Goal: Use online tool/utility: Utilize a website feature to perform a specific function

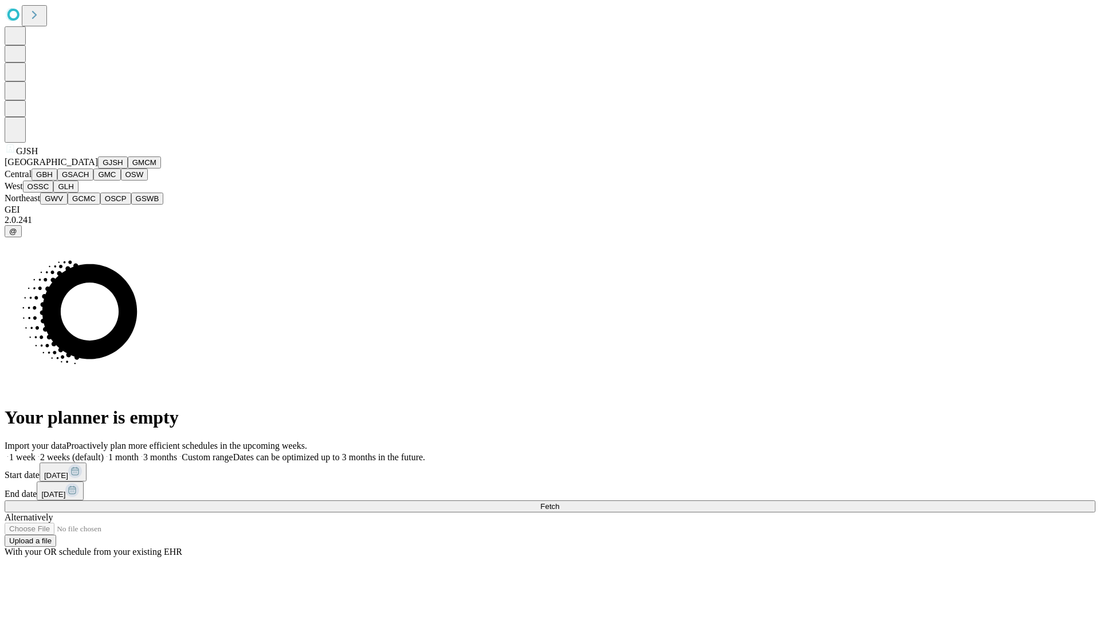
click at [98, 169] on button "GJSH" at bounding box center [113, 162] width 30 height 12
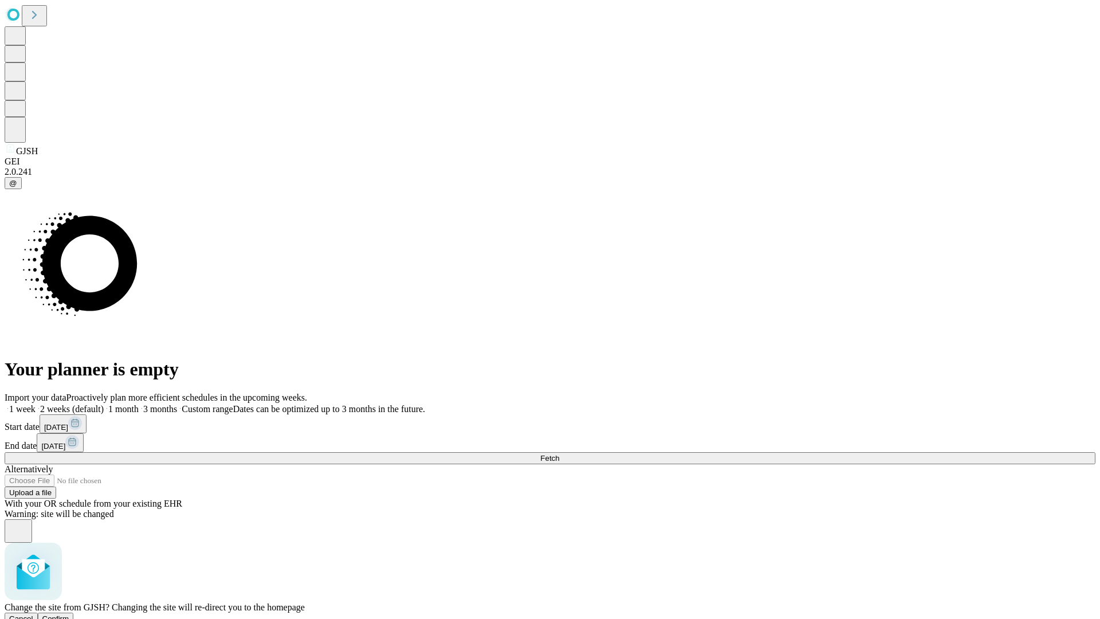
click at [69, 614] on span "Confirm" at bounding box center [55, 618] width 27 height 9
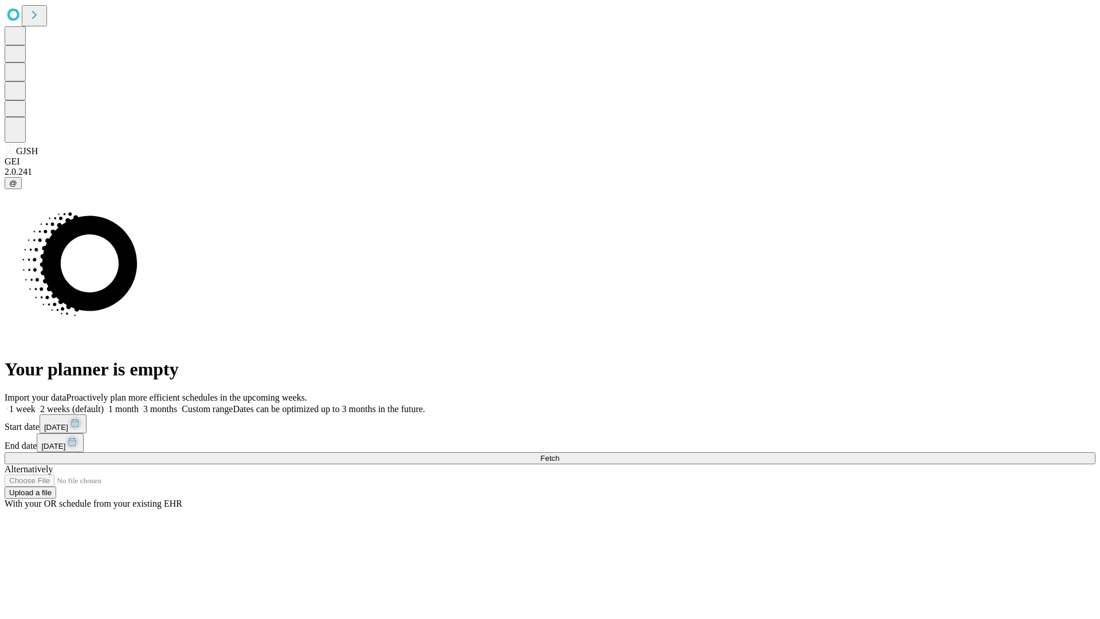
click at [139, 404] on label "1 month" at bounding box center [121, 409] width 35 height 10
click at [559, 454] on span "Fetch" at bounding box center [549, 458] width 19 height 9
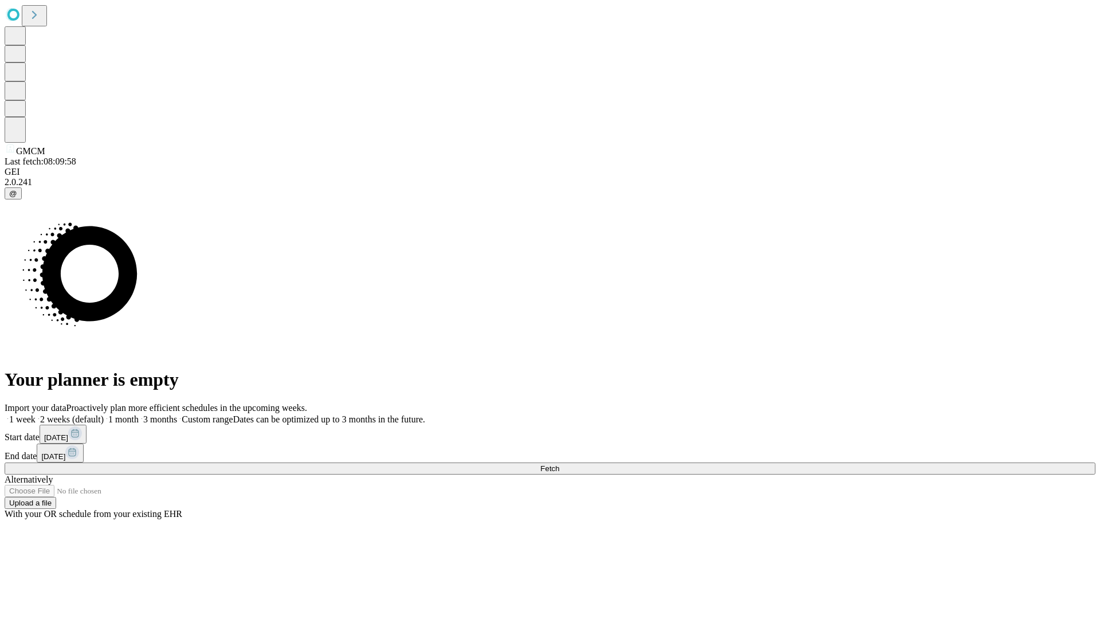
click at [139, 414] on label "1 month" at bounding box center [121, 419] width 35 height 10
click at [559, 464] on span "Fetch" at bounding box center [549, 468] width 19 height 9
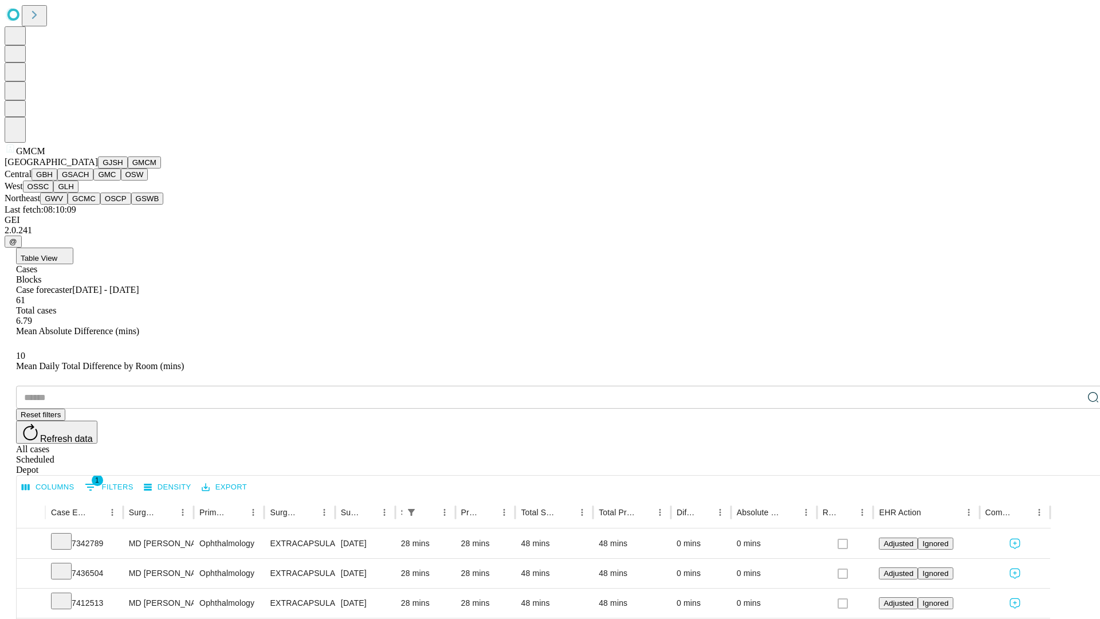
click at [57, 181] on button "GBH" at bounding box center [45, 175] width 26 height 12
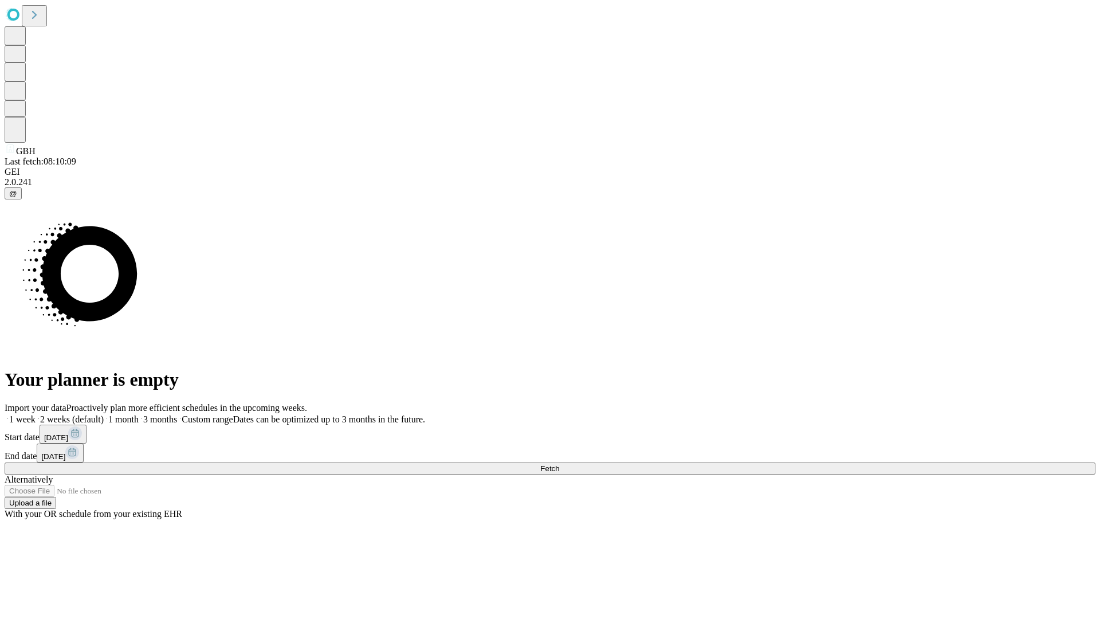
click at [139, 414] on label "1 month" at bounding box center [121, 419] width 35 height 10
click at [559, 464] on span "Fetch" at bounding box center [549, 468] width 19 height 9
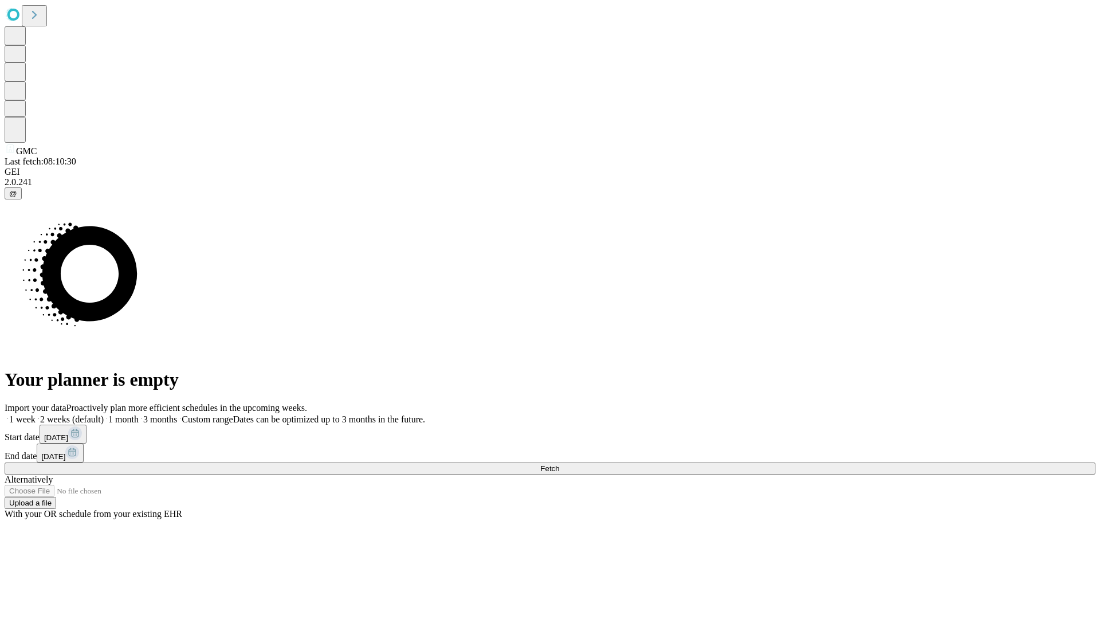
click at [139, 414] on label "1 month" at bounding box center [121, 419] width 35 height 10
click at [559, 464] on span "Fetch" at bounding box center [549, 468] width 19 height 9
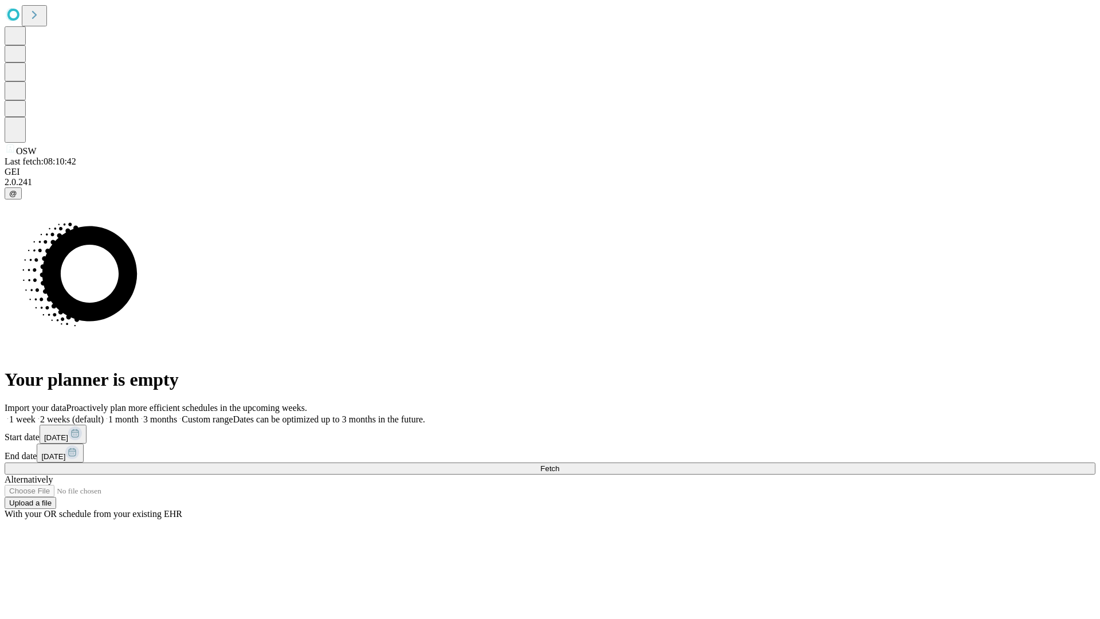
click at [139, 414] on label "1 month" at bounding box center [121, 419] width 35 height 10
click at [559, 464] on span "Fetch" at bounding box center [549, 468] width 19 height 9
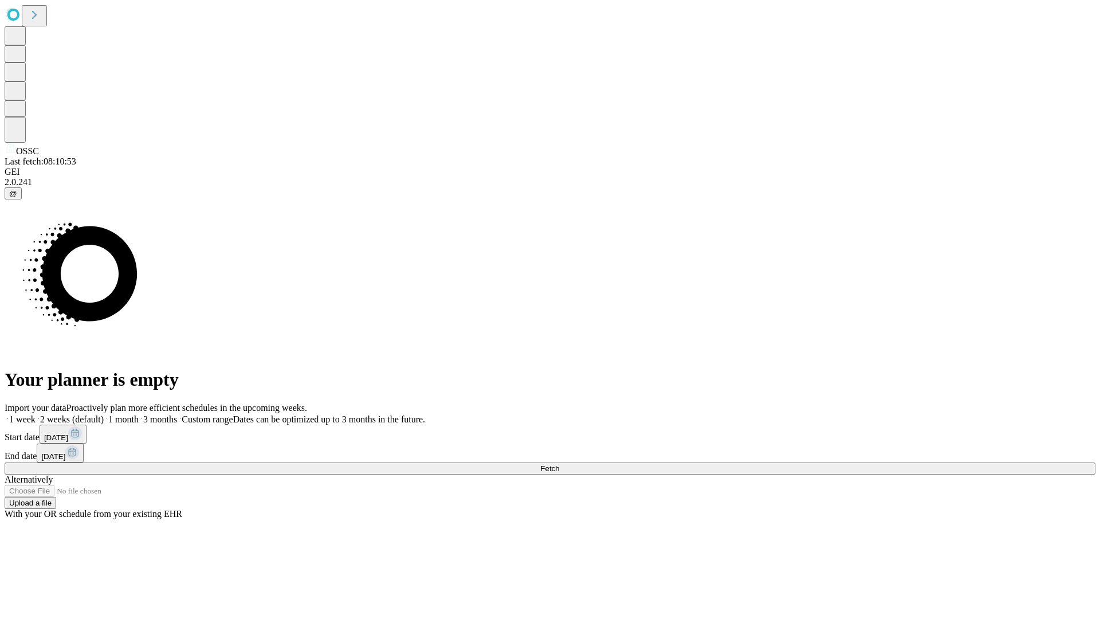
click at [139, 414] on label "1 month" at bounding box center [121, 419] width 35 height 10
click at [559, 464] on span "Fetch" at bounding box center [549, 468] width 19 height 9
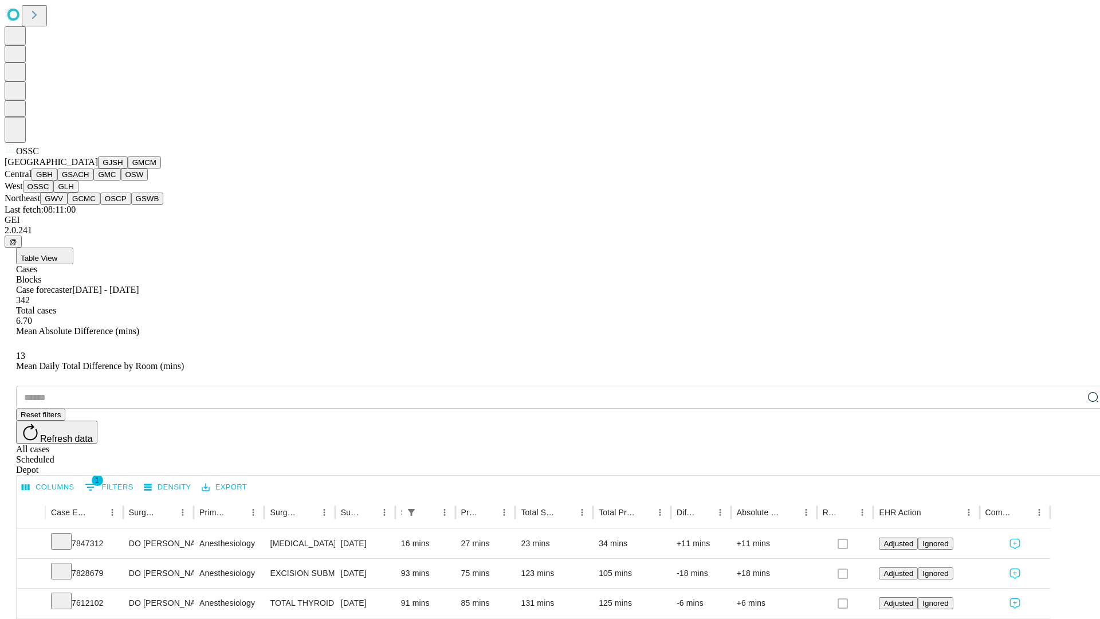
click at [78, 193] on button "GLH" at bounding box center [65, 187] width 25 height 12
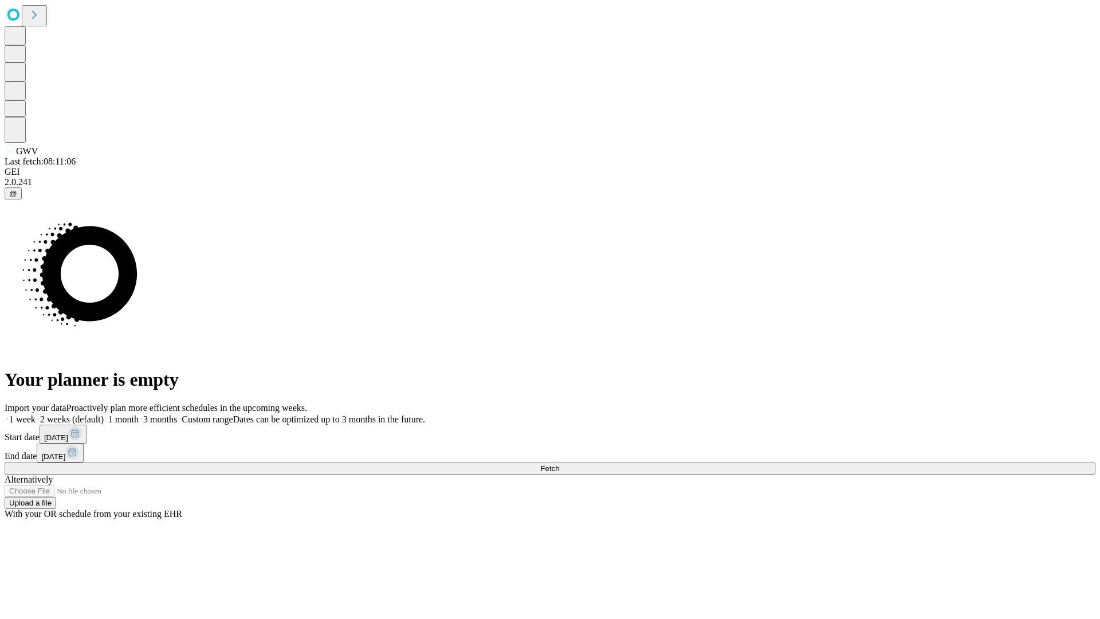
click at [139, 414] on label "1 month" at bounding box center [121, 419] width 35 height 10
click at [559, 464] on span "Fetch" at bounding box center [549, 468] width 19 height 9
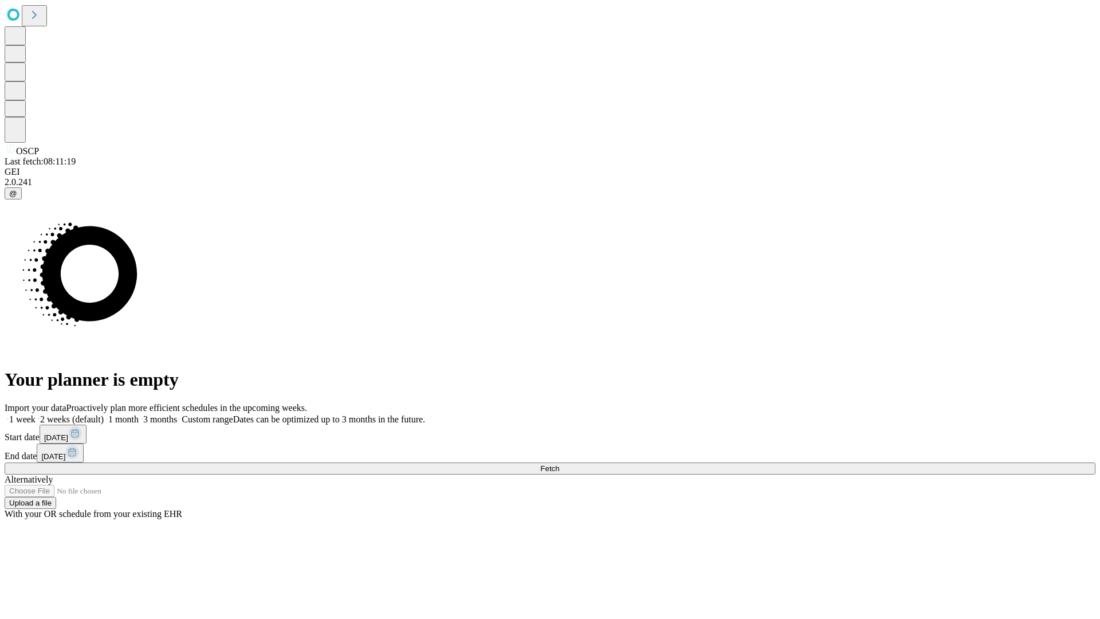
click at [559, 464] on span "Fetch" at bounding box center [549, 468] width 19 height 9
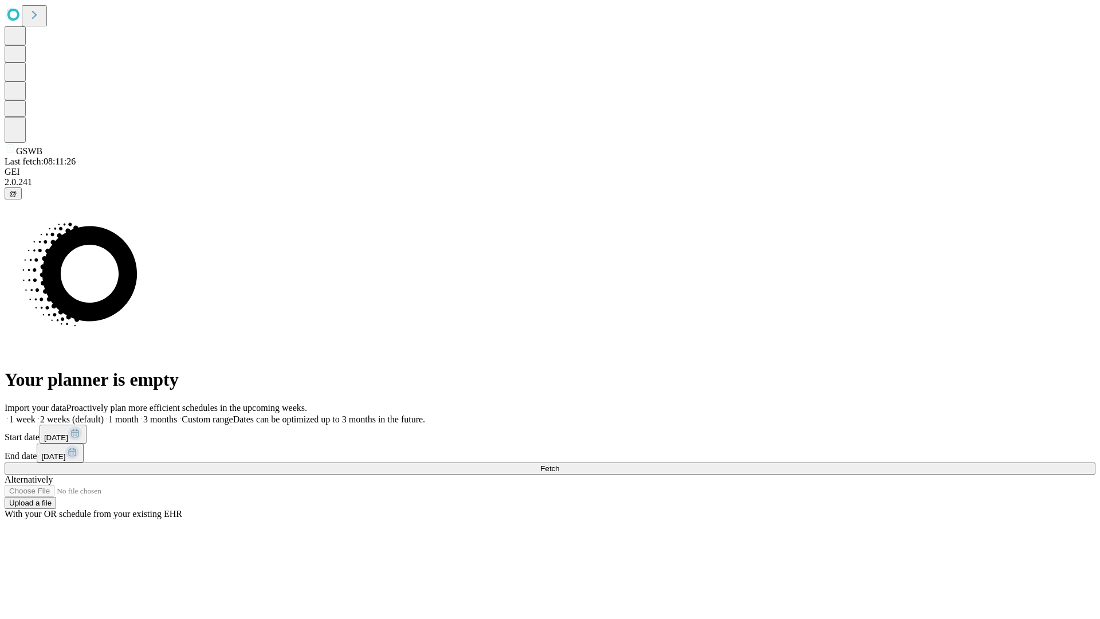
click at [139, 414] on label "1 month" at bounding box center [121, 419] width 35 height 10
click at [559, 464] on span "Fetch" at bounding box center [549, 468] width 19 height 9
